Goal: Information Seeking & Learning: Learn about a topic

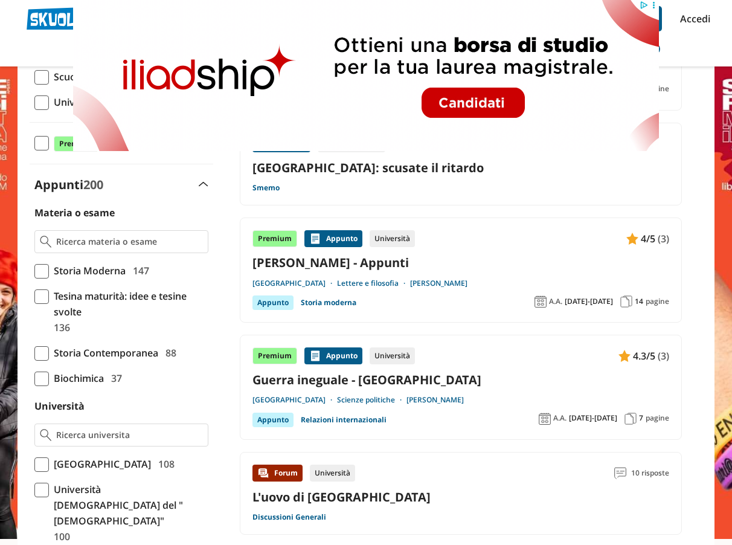
scroll to position [242, 0]
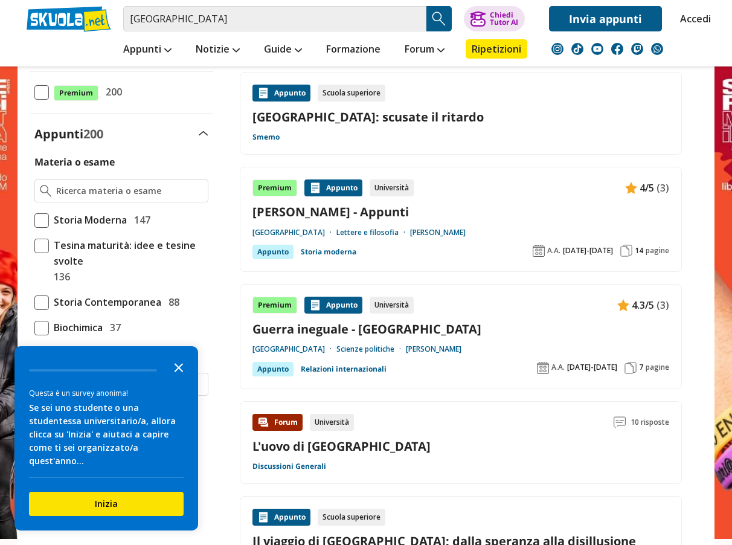
click at [174, 379] on icon "Close the survey" at bounding box center [179, 367] width 24 height 24
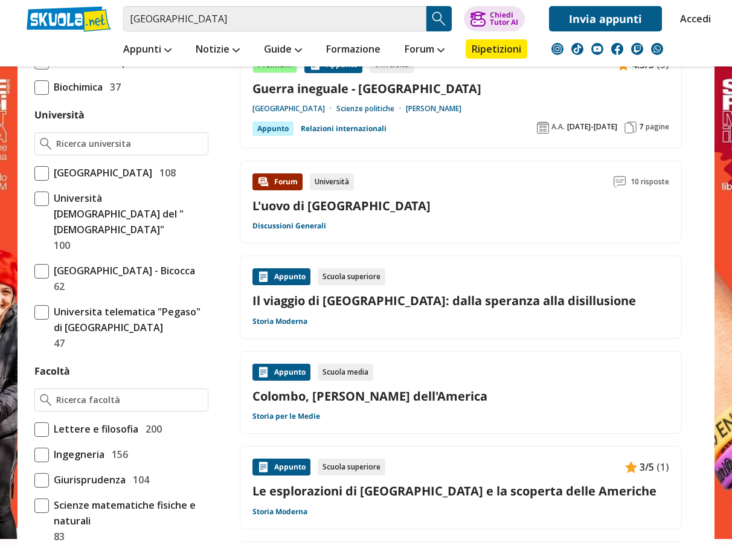
scroll to position [483, 0]
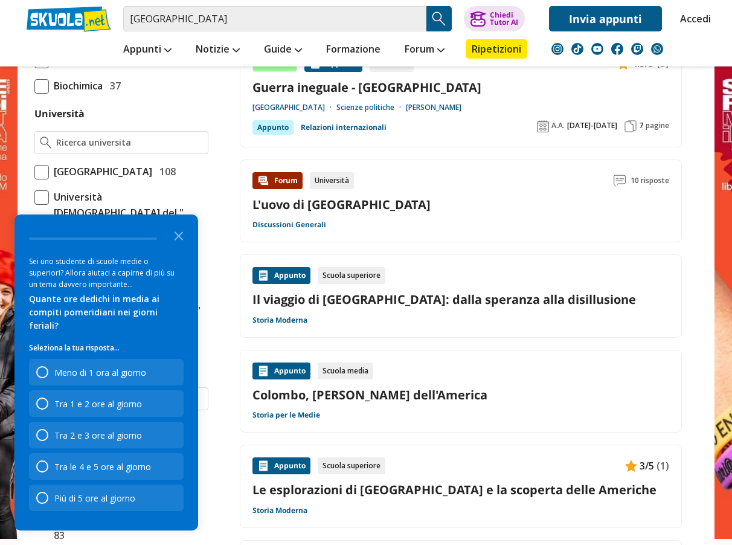
click at [350, 373] on div "Scuola media" at bounding box center [346, 371] width 56 height 17
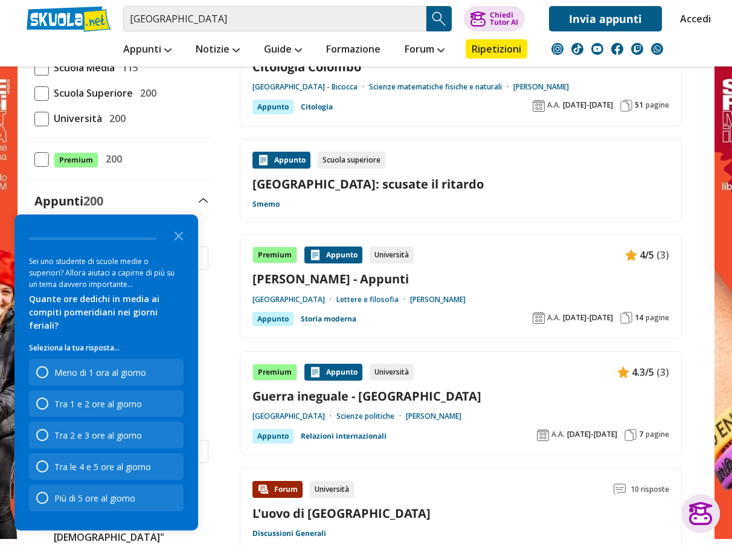
scroll to position [121, 0]
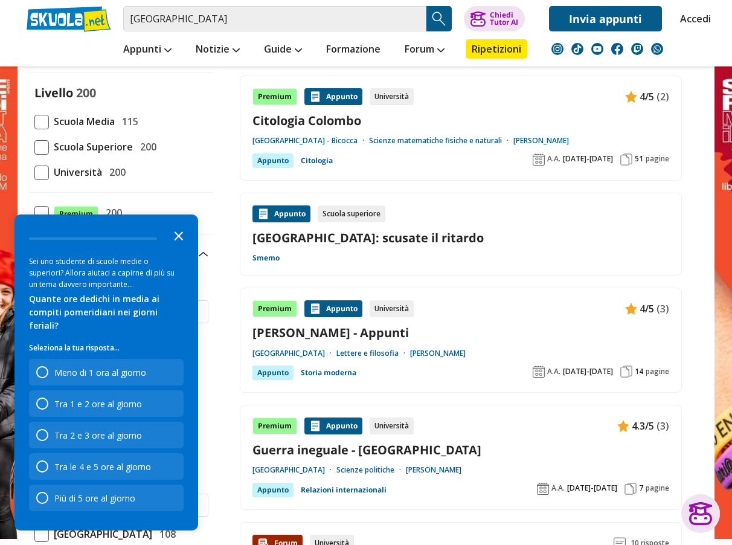
click at [175, 241] on polygon "Close the survey" at bounding box center [179, 235] width 9 height 9
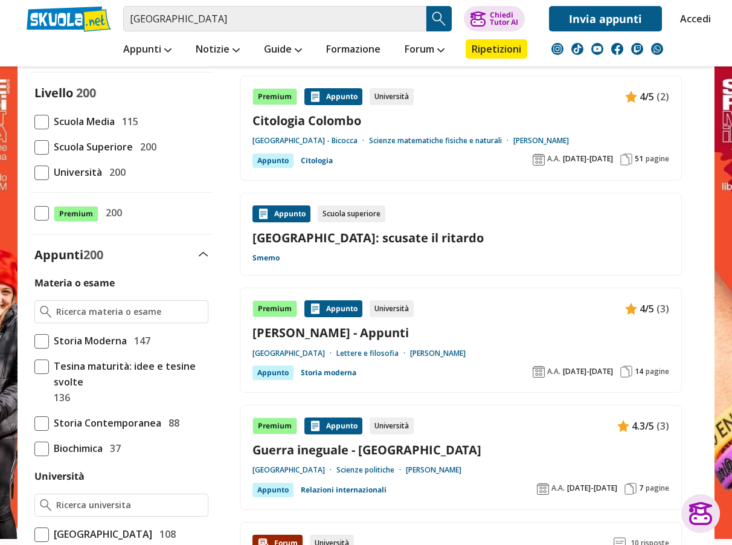
click at [46, 124] on span at bounding box center [41, 122] width 15 height 15
click at [34, 121] on input "Scuola Media 115" at bounding box center [34, 121] width 0 height 0
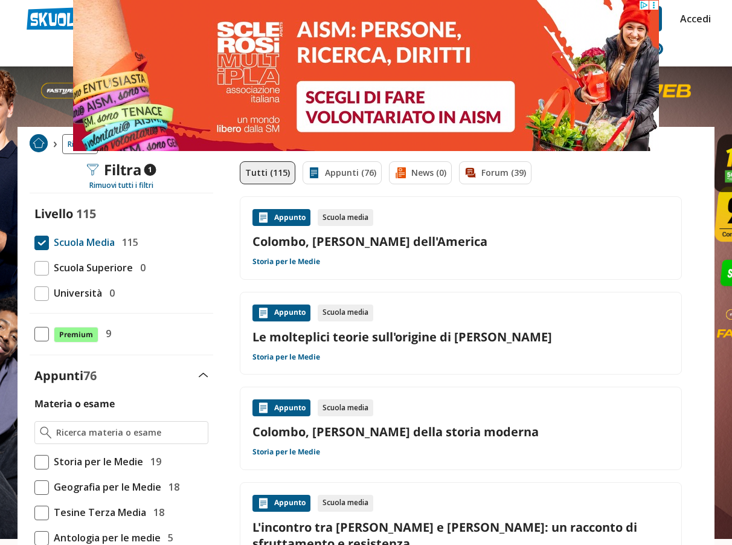
click at [489, 168] on link "Forum (39)" at bounding box center [495, 172] width 73 height 23
click at [621, 451] on div "Appunto Scuola media Colombo, Cristoforo - Inizio della storia moderna Storia p…" at bounding box center [461, 428] width 417 height 58
click at [350, 176] on link "Appunti (76)" at bounding box center [342, 172] width 79 height 23
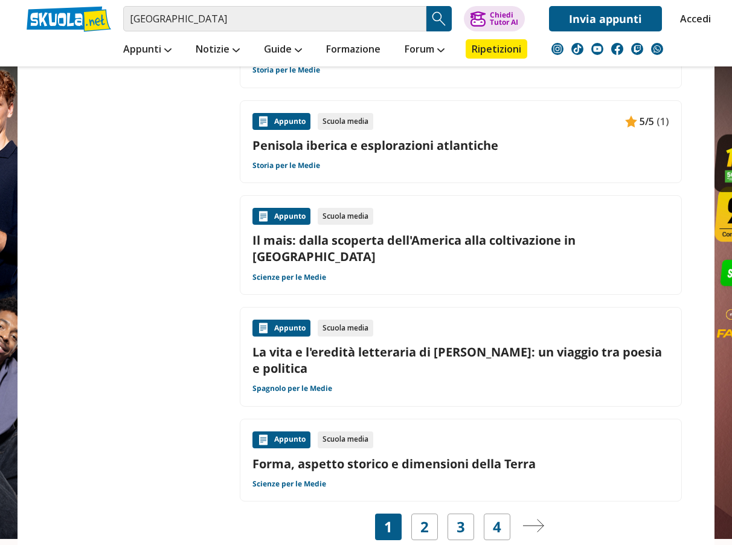
scroll to position [1870, 0]
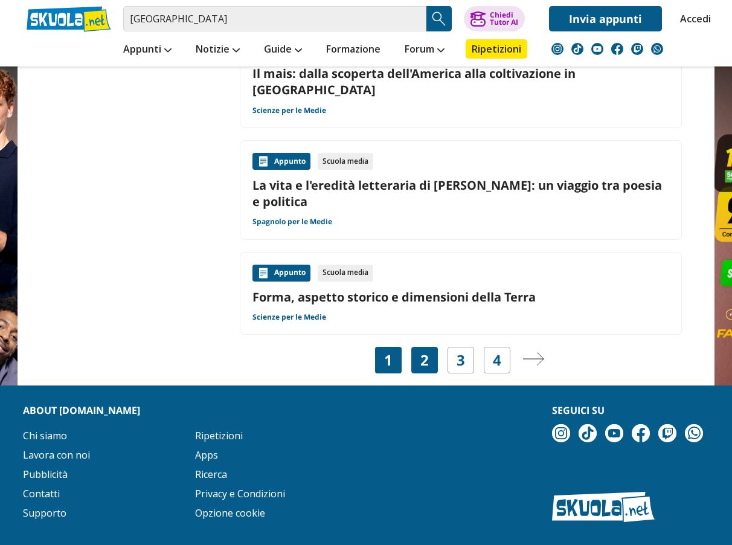
click at [423, 352] on link "2" at bounding box center [425, 360] width 8 height 17
click at [431, 347] on div "2" at bounding box center [425, 360] width 27 height 27
click at [457, 347] on div "3" at bounding box center [461, 360] width 27 height 27
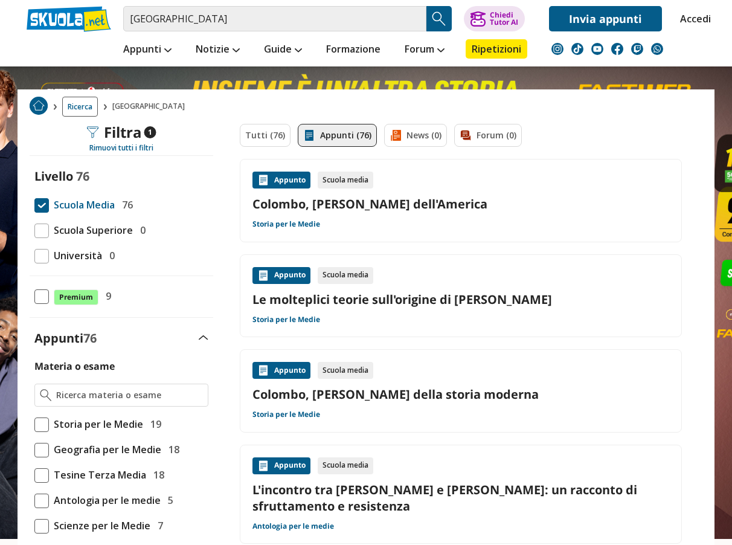
scroll to position [0, 0]
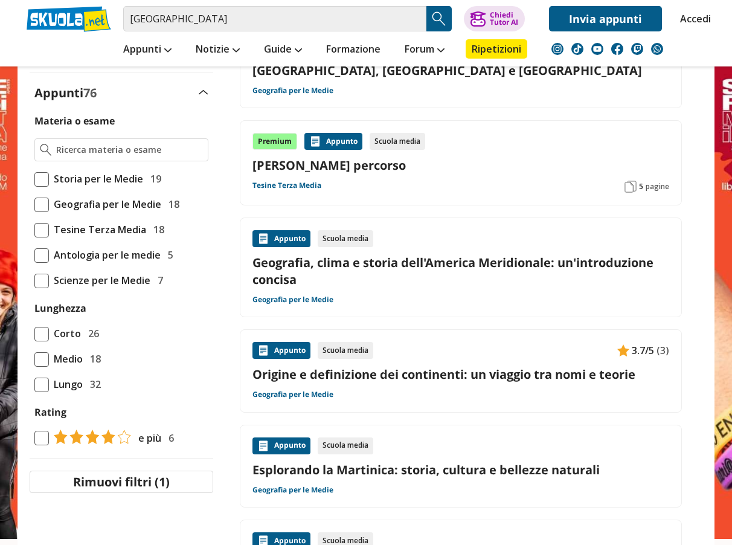
scroll to position [60, 0]
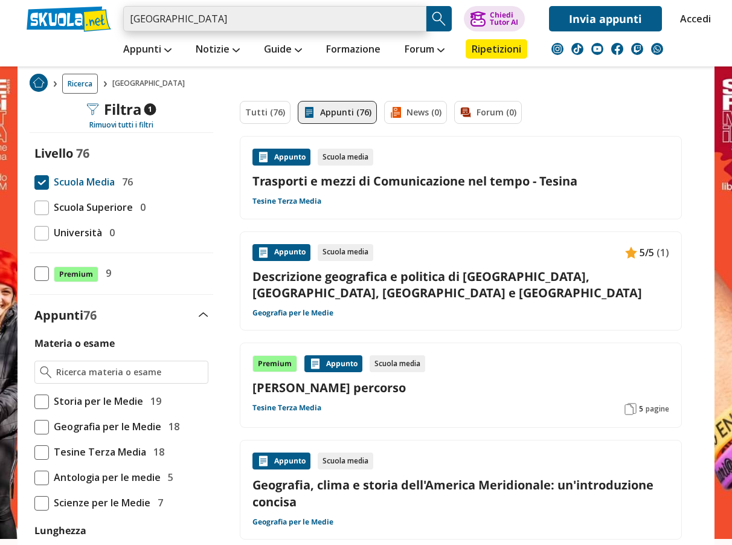
drag, startPoint x: 170, startPoint y: 24, endPoint x: 116, endPoint y: 16, distance: 54.4
click at [116, 16] on div "[GEOGRAPHIC_DATA] Trova un tutor esperto su questo argomento Chiedi Tutor AI Ac…" at bounding box center [366, 15] width 697 height 31
click at [121, 405] on span "Storia per le Medie" at bounding box center [96, 401] width 94 height 16
click at [34, 401] on input "Storia per le Medie 19" at bounding box center [34, 401] width 0 height 0
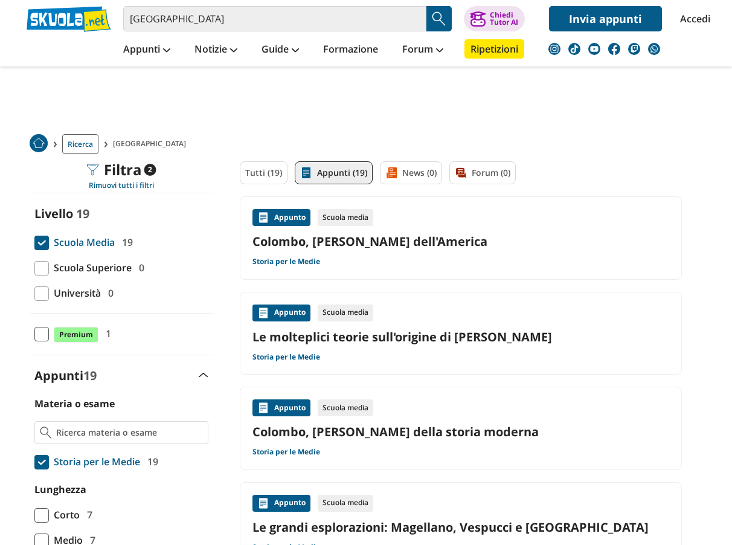
click at [361, 31] on li "Formazione" at bounding box center [350, 48] width 79 height 35
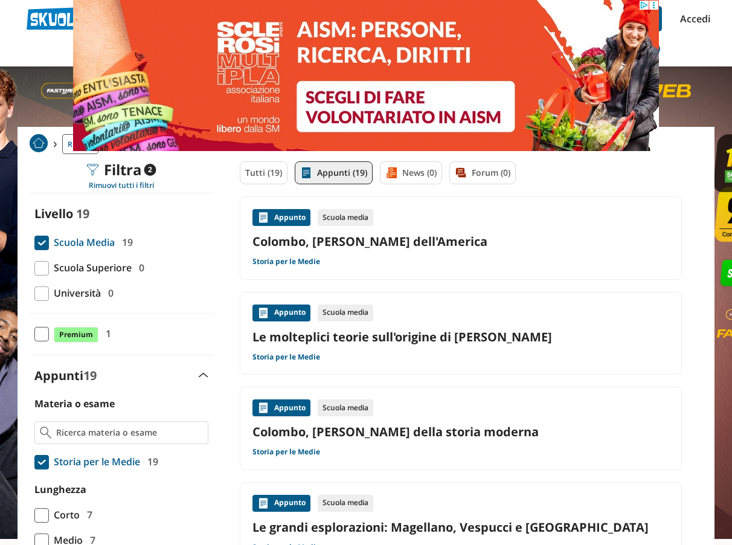
click at [26, 15] on div "[GEOGRAPHIC_DATA] Trova un tutor esperto su questo argomento Chiedi Tutor AI Ac…" at bounding box center [366, 15] width 697 height 31
click at [49, 16] on link at bounding box center [69, 19] width 85 height 26
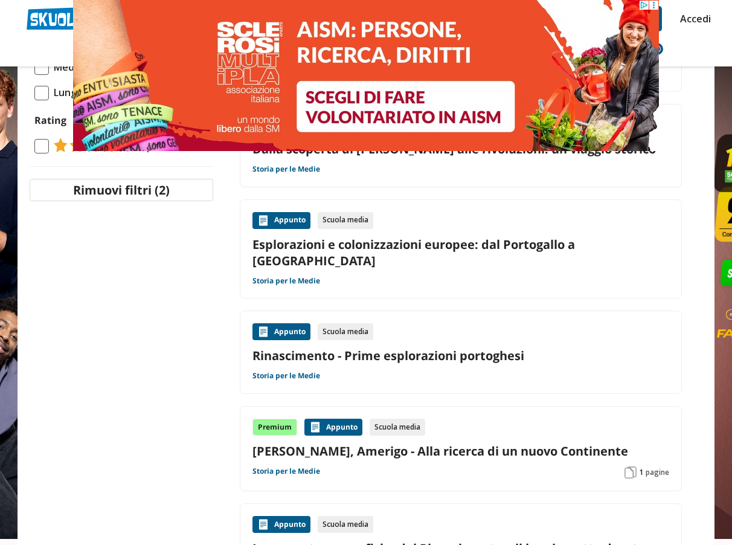
scroll to position [483, 0]
